Goal: Find specific page/section: Find specific page/section

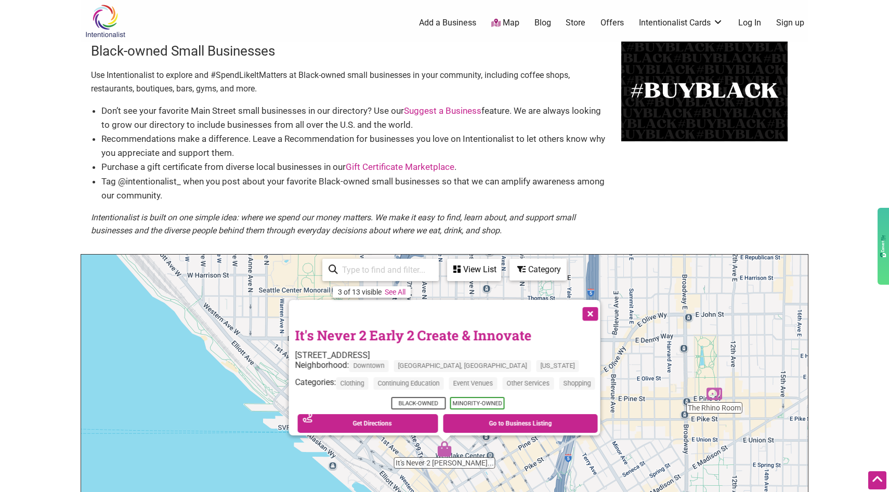
scroll to position [200, 0]
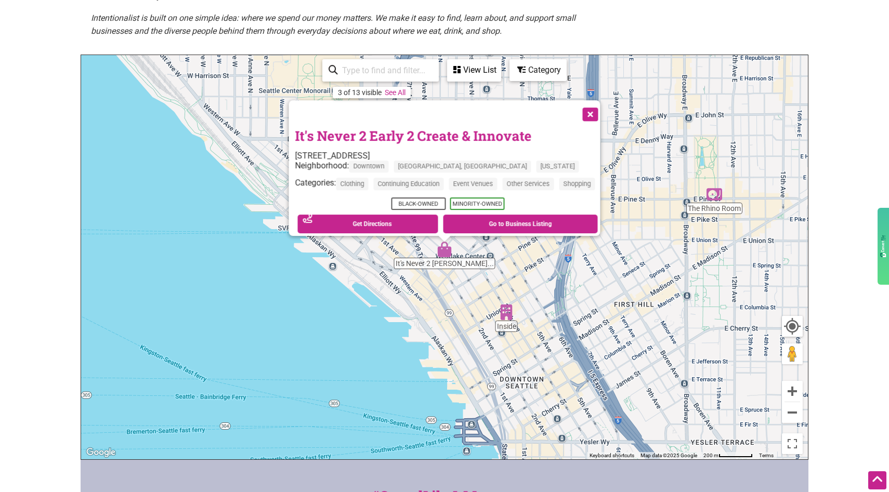
click at [599, 111] on button "Close" at bounding box center [590, 113] width 26 height 26
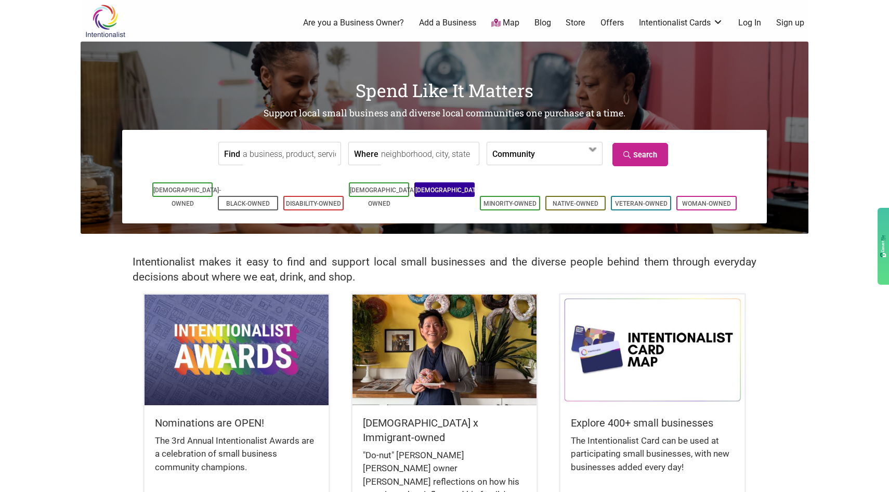
click at [437, 194] on link "[DEMOGRAPHIC_DATA]-Owned" at bounding box center [450, 197] width 68 height 21
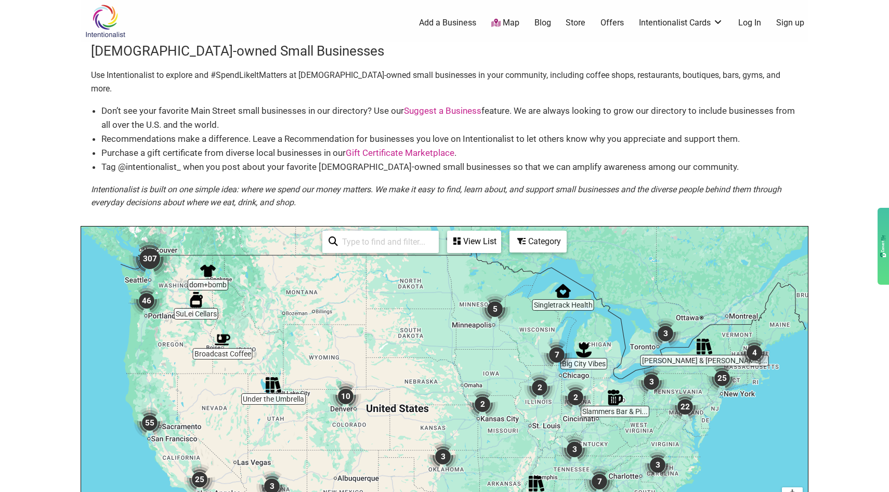
click at [536, 232] on div "Category" at bounding box center [538, 242] width 55 height 20
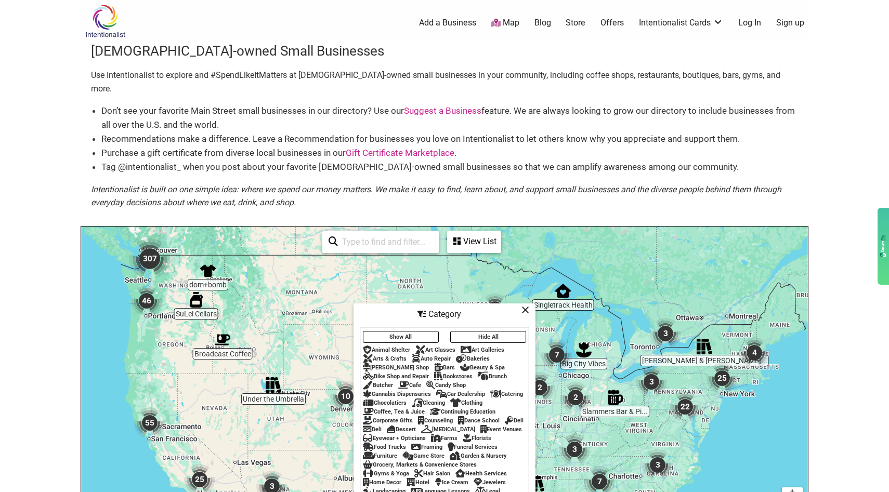
click at [481, 426] on div "Event Venues" at bounding box center [502, 429] width 42 height 7
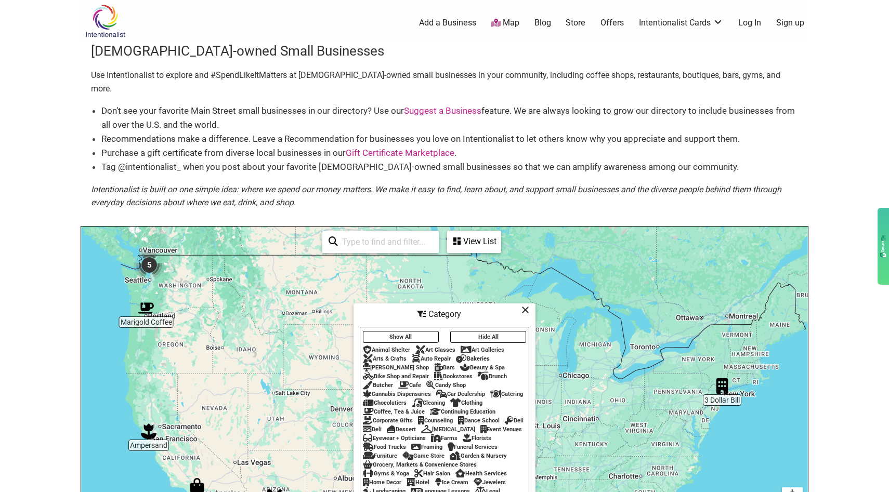
click at [143, 279] on div "To navigate, press the arrow keys." at bounding box center [444, 429] width 727 height 405
click at [150, 261] on img "5" at bounding box center [149, 265] width 31 height 31
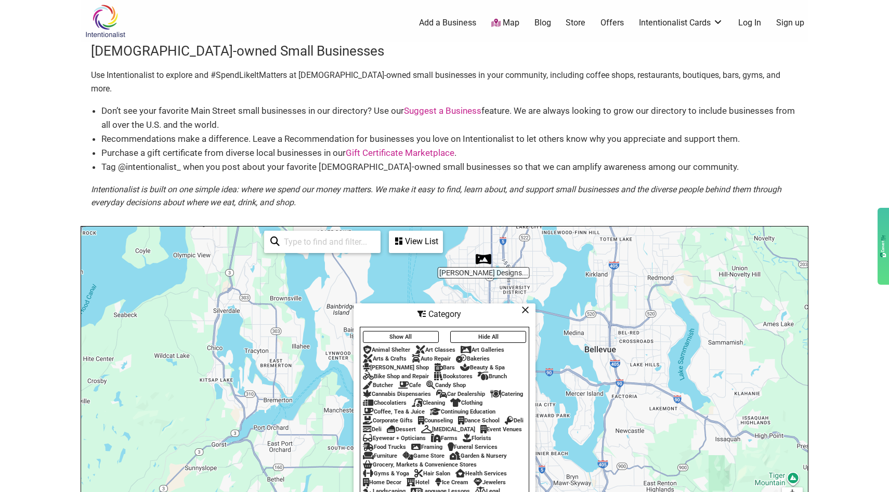
click at [526, 310] on icon at bounding box center [526, 310] width 8 height 1
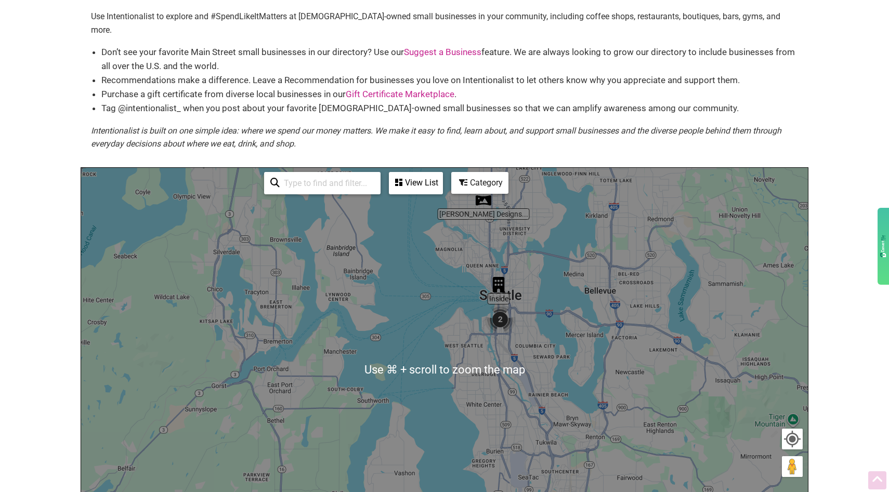
scroll to position [60, 0]
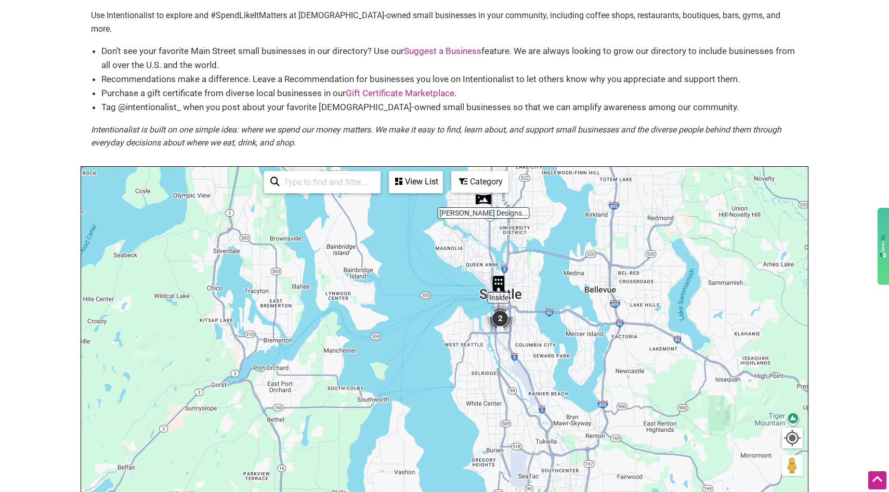
click at [505, 305] on img "2" at bounding box center [500, 318] width 31 height 31
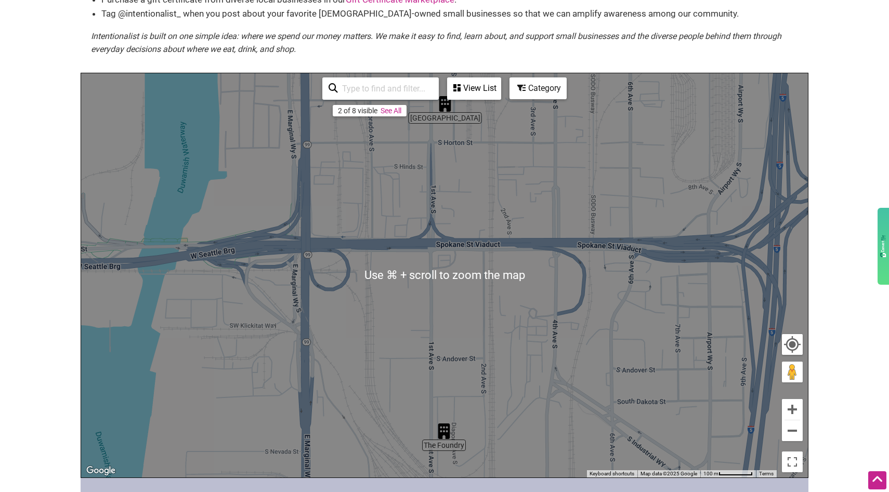
scroll to position [157, 0]
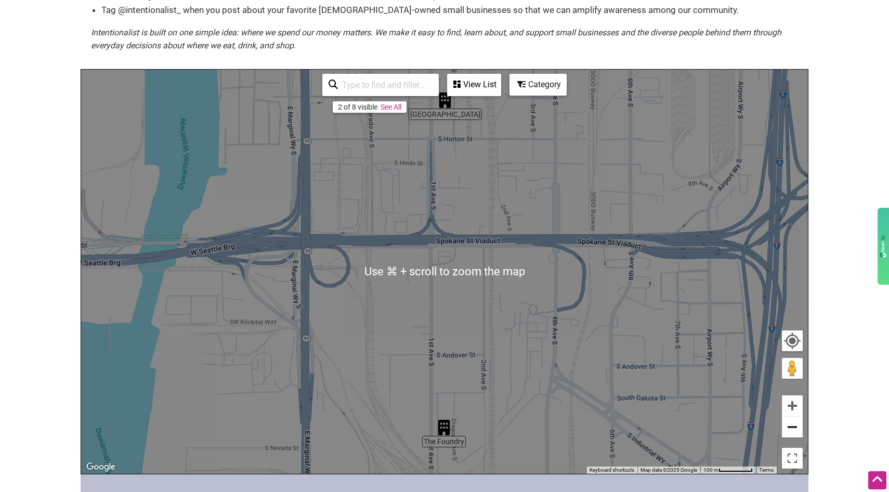
click at [788, 417] on button "Zoom out" at bounding box center [792, 427] width 21 height 21
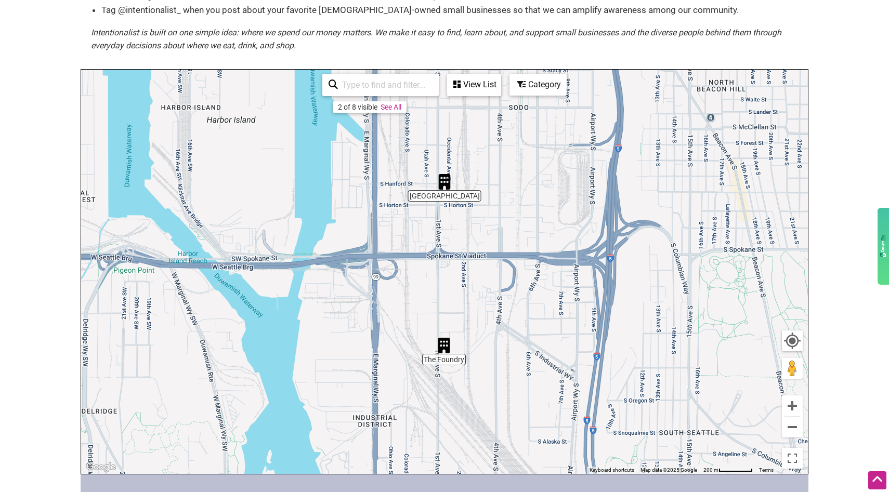
click at [448, 174] on img "Sodo Park" at bounding box center [445, 182] width 16 height 16
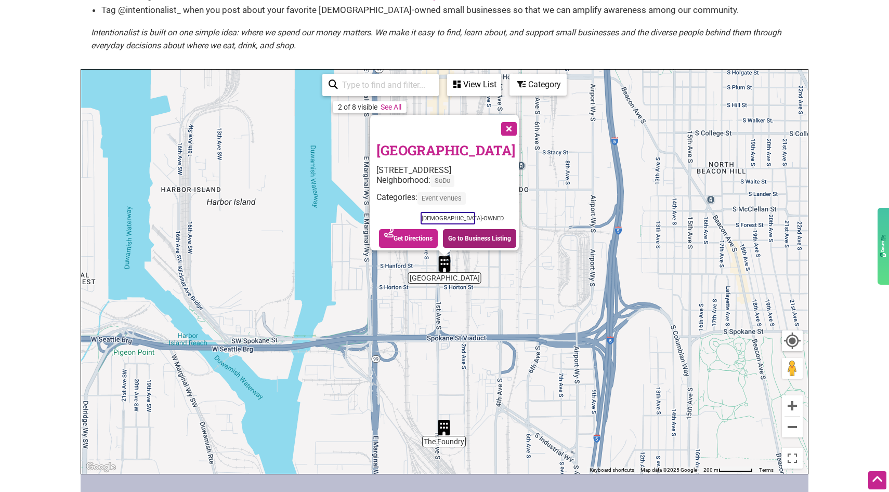
click at [468, 229] on link "Go to Business Listing" at bounding box center [479, 238] width 73 height 19
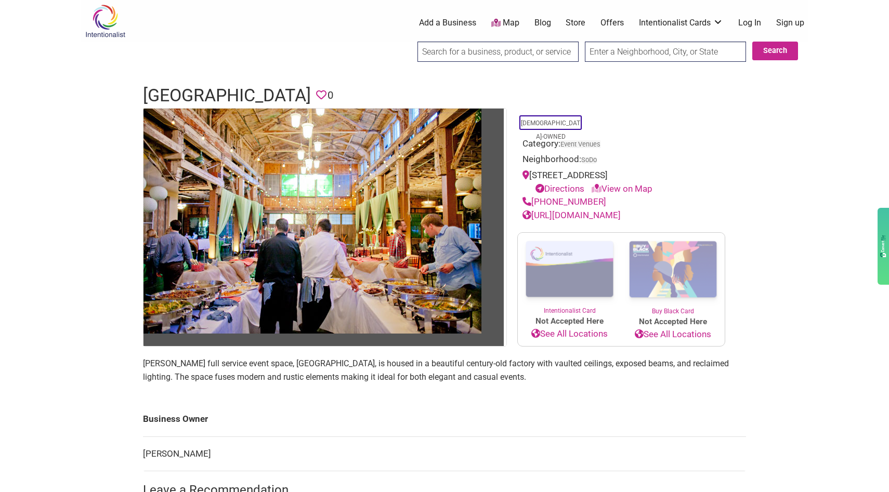
click at [599, 215] on link "[URL][DOMAIN_NAME]" at bounding box center [572, 215] width 98 height 10
